Goal: Navigation & Orientation: Find specific page/section

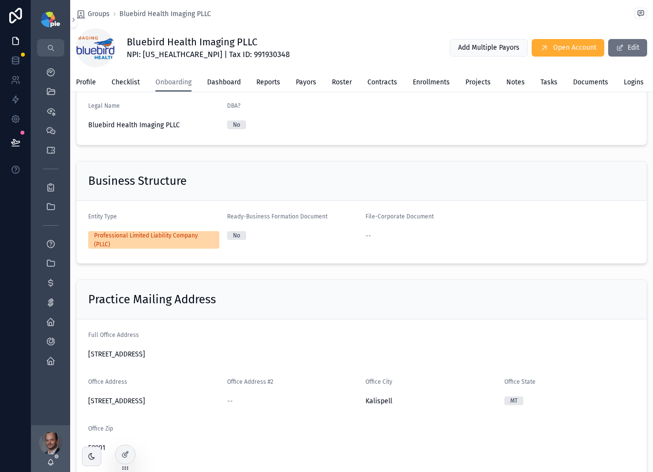
scroll to position [312, 0]
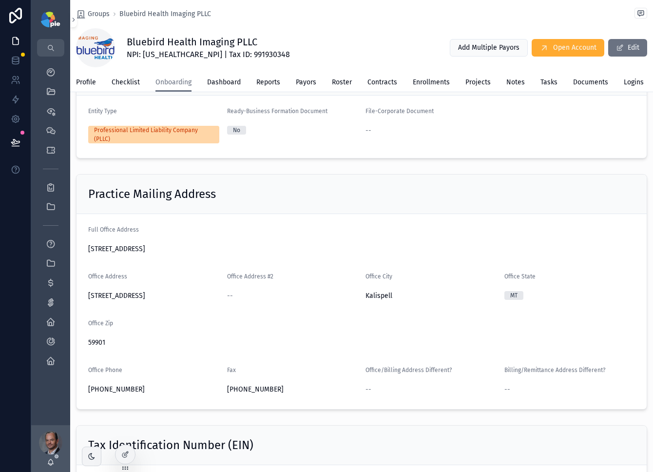
click at [87, 396] on form "Full Office Address [STREET_ADDRESS] Office Address [STREET_ADDRESS] Office Add…" at bounding box center [362, 311] width 570 height 195
drag, startPoint x: 88, startPoint y: 397, endPoint x: 154, endPoint y: 397, distance: 65.3
click at [154, 394] on span "[PHONE_NUMBER]" at bounding box center [153, 390] width 131 height 10
copy span "[PHONE_NUMBER]"
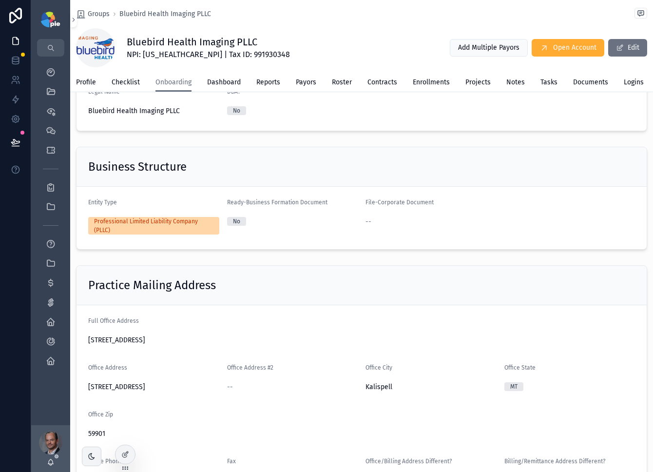
scroll to position [117, 0]
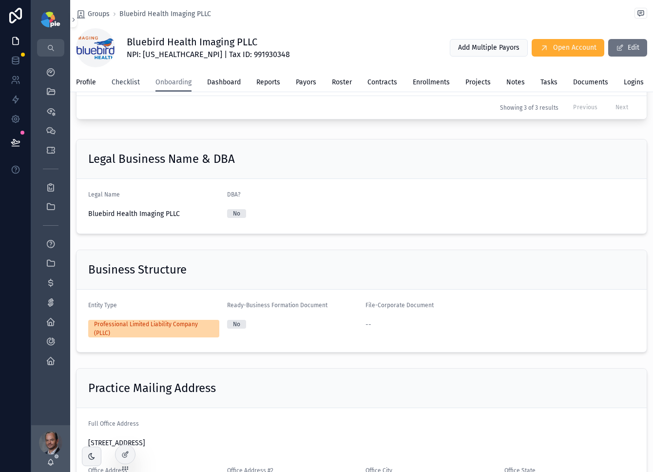
click at [131, 82] on span "Checklist" at bounding box center [126, 83] width 28 height 10
